Goal: Check status: Check status

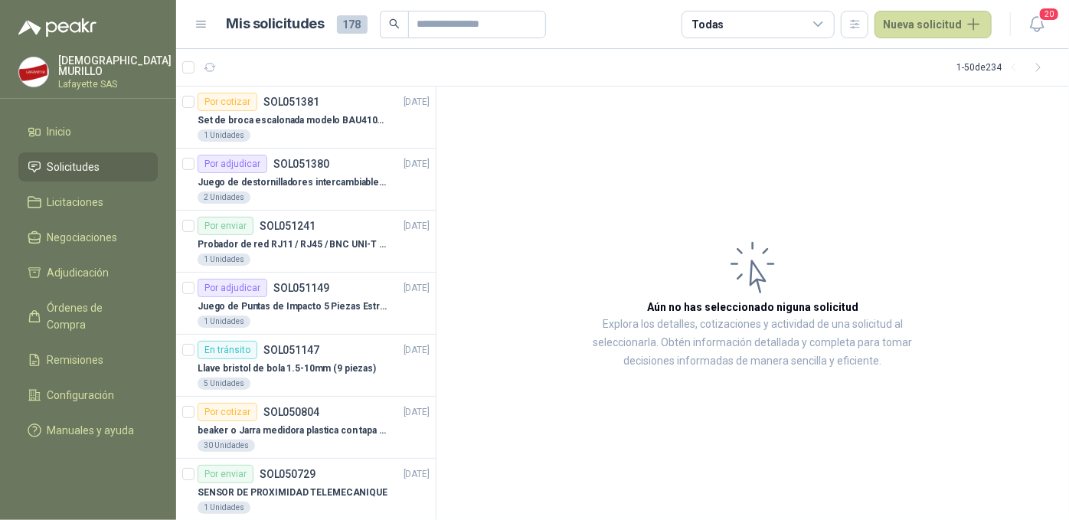
click at [83, 159] on span "Solicitudes" at bounding box center [73, 167] width 53 height 17
click at [239, 177] on p "Juego de destornilladores intercambiables de mango aislados Ref: 32288" at bounding box center [293, 182] width 191 height 15
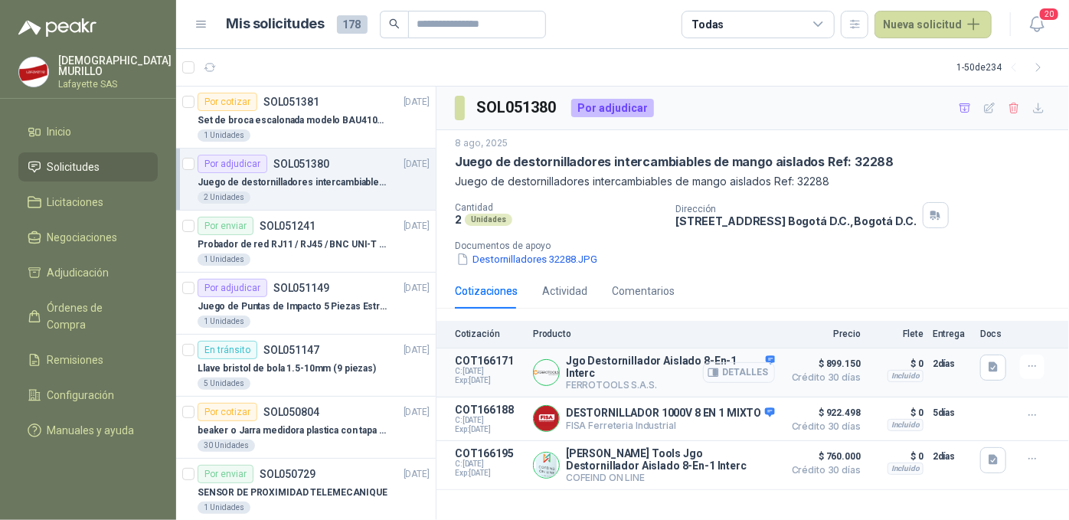
click at [739, 371] on button "Detalles" at bounding box center [739, 372] width 72 height 21
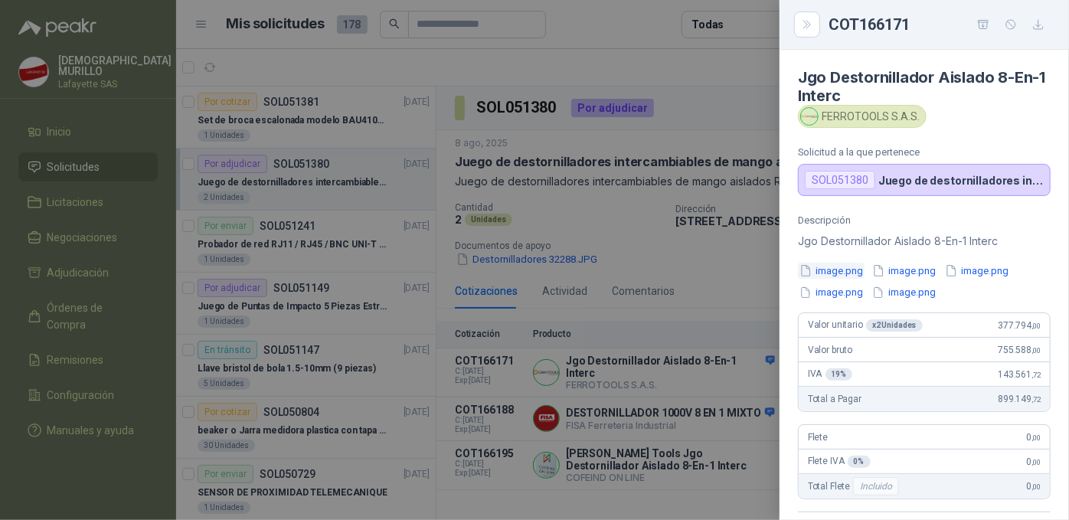
click at [840, 276] on button "image.png" at bounding box center [831, 271] width 67 height 16
click at [901, 270] on button "image.png" at bounding box center [904, 271] width 67 height 16
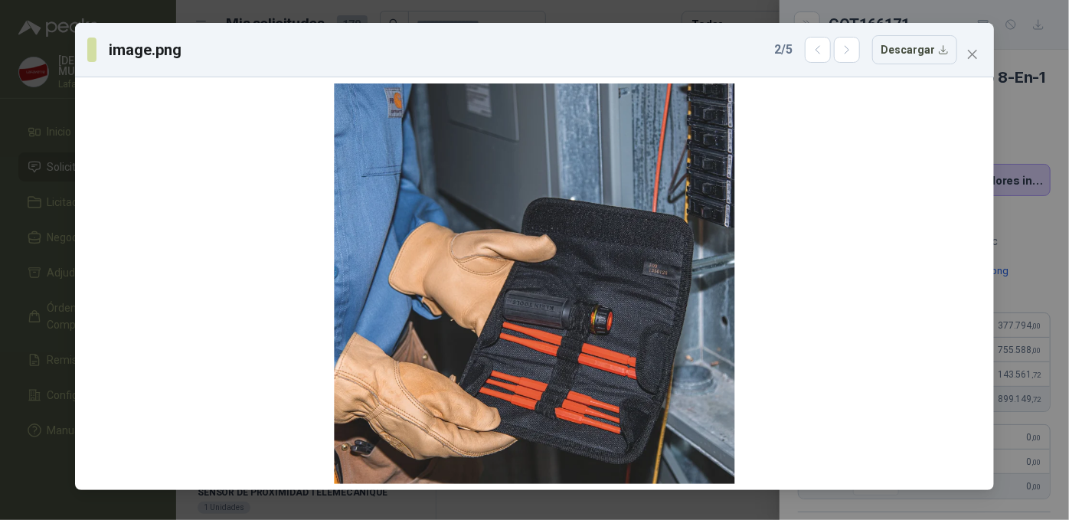
click at [663, 15] on div "image.png 2 / 5 Descargar" at bounding box center [534, 260] width 1069 height 520
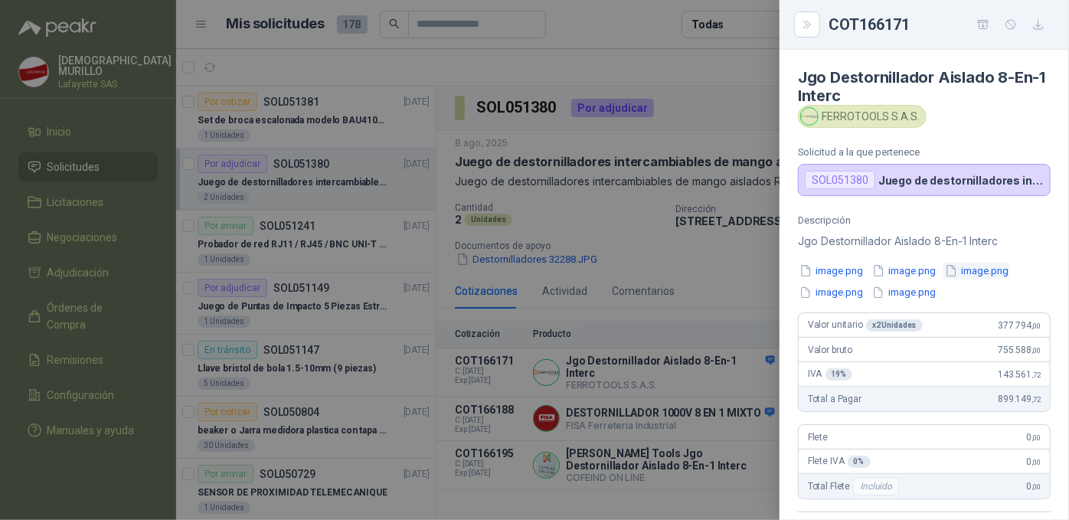
click at [995, 269] on button "image.png" at bounding box center [976, 271] width 67 height 16
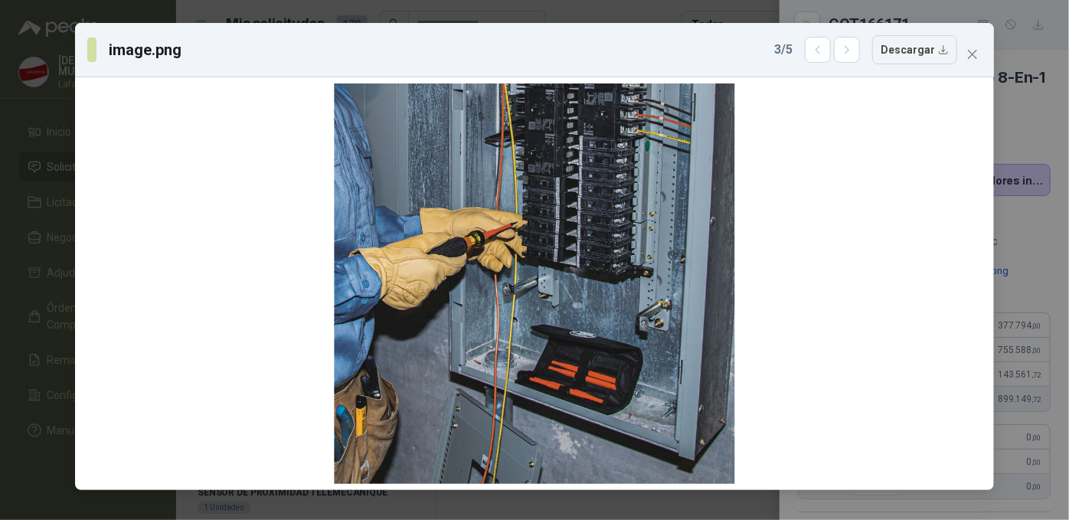
click at [659, 11] on div "image.png 3 / 5 Descargar" at bounding box center [534, 260] width 1069 height 520
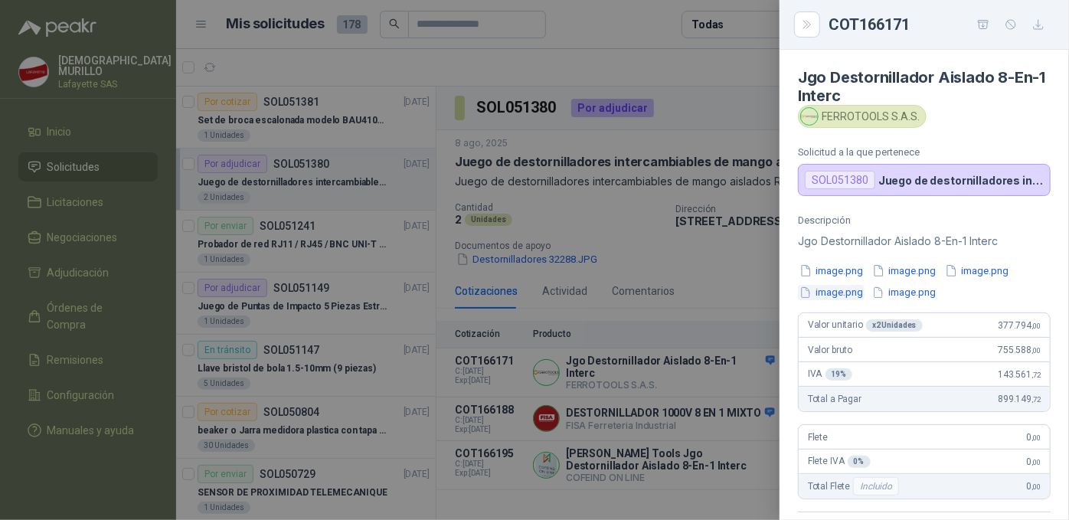
click at [839, 289] on button "image.png" at bounding box center [831, 293] width 67 height 16
click at [901, 288] on button "image.png" at bounding box center [904, 293] width 67 height 16
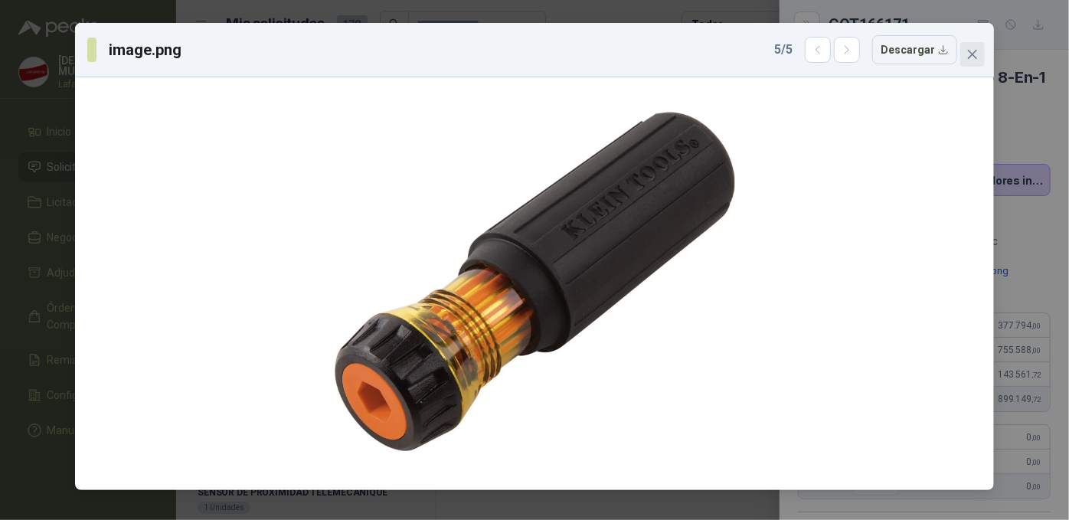
click at [968, 60] on button "Close" at bounding box center [972, 54] width 25 height 25
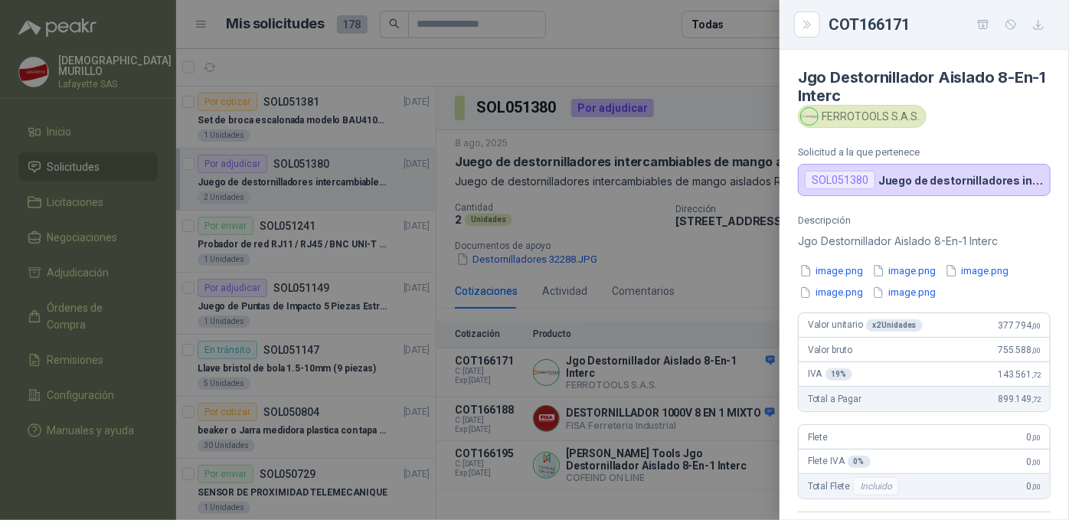
click at [48, 124] on div at bounding box center [534, 260] width 1069 height 520
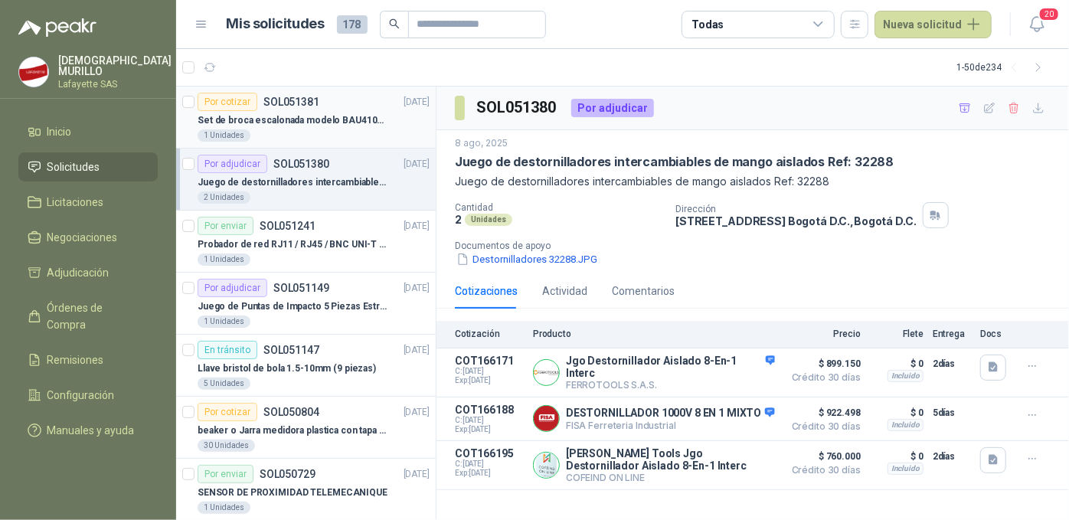
click at [343, 109] on div "Por cotizar SOL051381 [DATE]" at bounding box center [314, 102] width 232 height 18
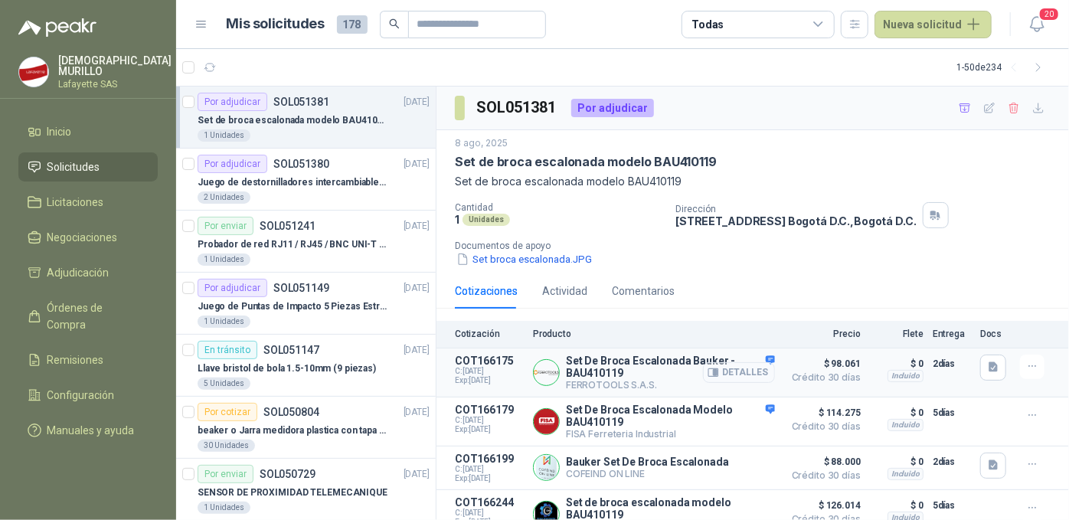
click at [713, 372] on button "Detalles" at bounding box center [739, 372] width 72 height 21
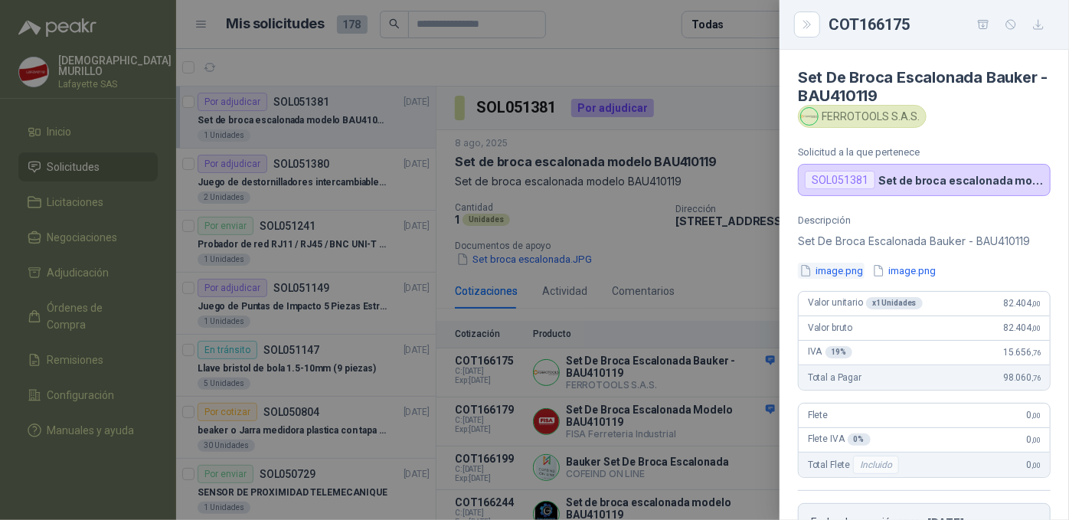
click at [821, 266] on button "image.png" at bounding box center [831, 271] width 67 height 16
click at [915, 272] on button "image.png" at bounding box center [904, 271] width 67 height 16
click at [671, 74] on div at bounding box center [534, 260] width 1069 height 520
